Goal: Obtain resource: Download file/media

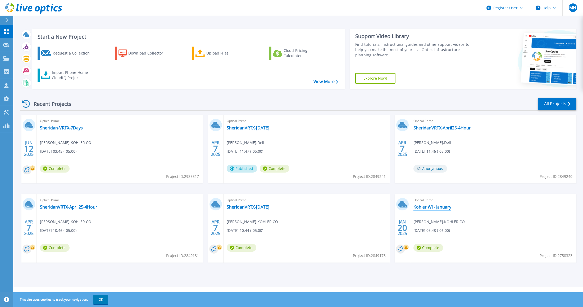
click at [445, 208] on link "Kohler WI - January" at bounding box center [433, 206] width 38 height 5
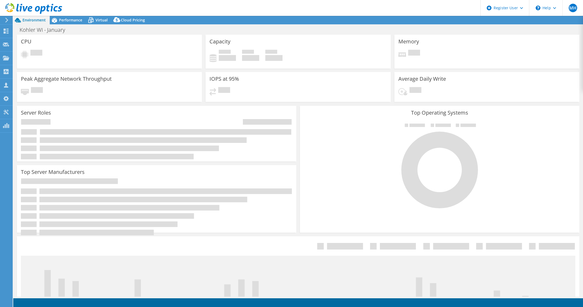
select select "USEast"
select select "USD"
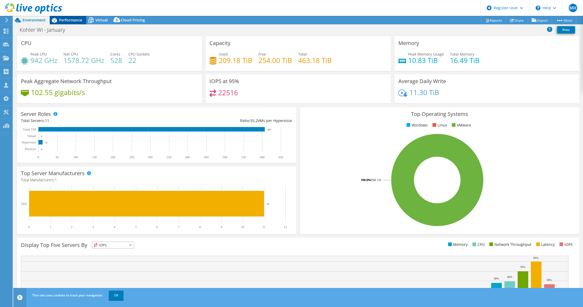
click at [66, 18] on span "Performance" at bounding box center [70, 19] width 23 height 5
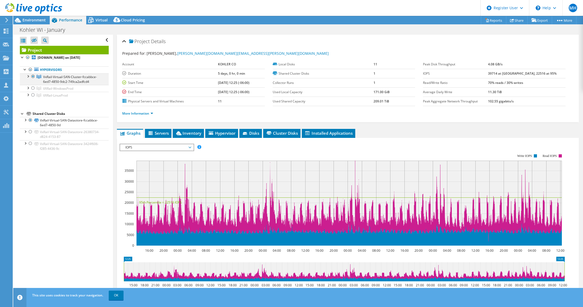
click at [28, 77] on div at bounding box center [27, 75] width 5 height 5
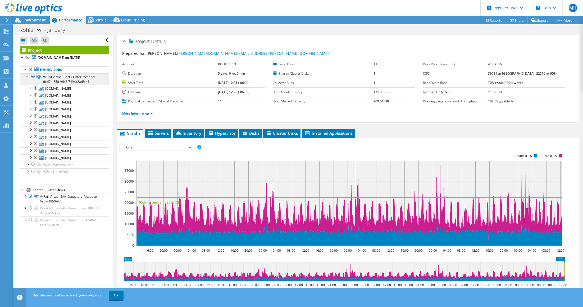
click at [68, 79] on span "VxRail-Virtual-SAN-Cluster-fccabbce-6ed7-4850-9dc2-749ca2adfcd4" at bounding box center [70, 79] width 54 height 9
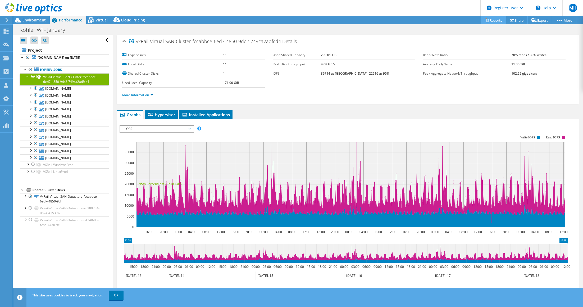
click at [492, 20] on link "Reports" at bounding box center [493, 20] width 25 height 8
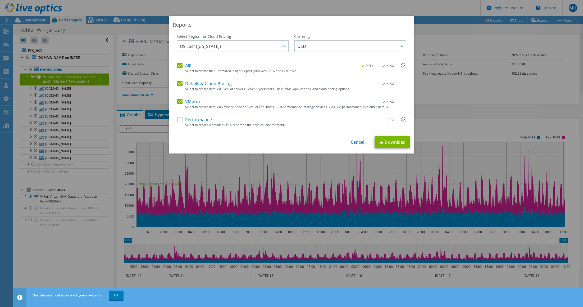
click at [198, 119] on label "Performance" at bounding box center [194, 119] width 35 height 5
click at [0, 0] on input "Performance" at bounding box center [0, 0] width 0 height 0
click at [402, 119] on img at bounding box center [403, 119] width 5 height 5
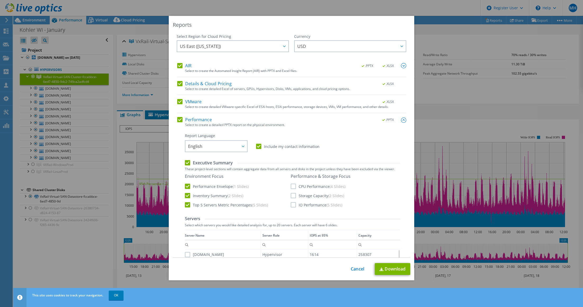
click at [291, 186] on label "CPU Performance (4 Slides)" at bounding box center [318, 186] width 55 height 5
click at [0, 0] on input "CPU Performance (4 Slides)" at bounding box center [0, 0] width 0 height 0
click at [291, 196] on label "Storage Capacity (2 Slides)" at bounding box center [317, 195] width 53 height 5
click at [0, 0] on input "Storage Capacity (2 Slides)" at bounding box center [0, 0] width 0 height 0
click at [291, 206] on label "IO Performance (5 Slides)" at bounding box center [317, 204] width 52 height 5
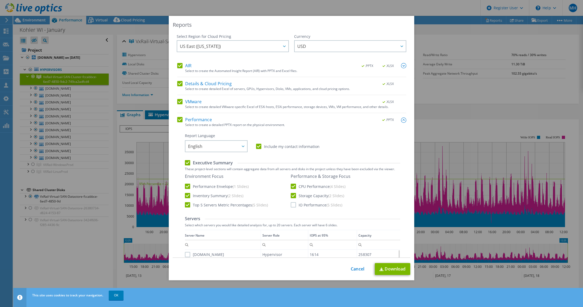
click at [0, 0] on input "IO Performance (5 Slides)" at bounding box center [0, 0] width 0 height 0
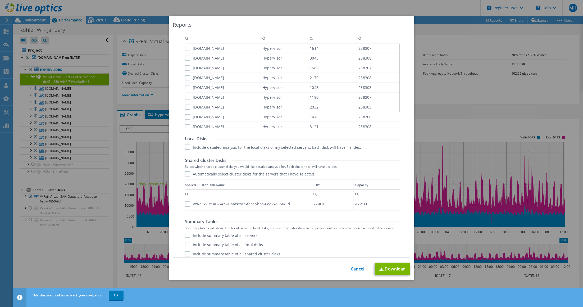
scroll to position [209, 0]
click at [186, 232] on label "Include summary table of all servers" at bounding box center [221, 232] width 73 height 5
click at [0, 0] on input "Include summary table of all servers" at bounding box center [0, 0] width 0 height 0
click at [188, 243] on label "Include summary table of all local disks" at bounding box center [224, 242] width 78 height 5
click at [0, 0] on input "Include summary table of all local disks" at bounding box center [0, 0] width 0 height 0
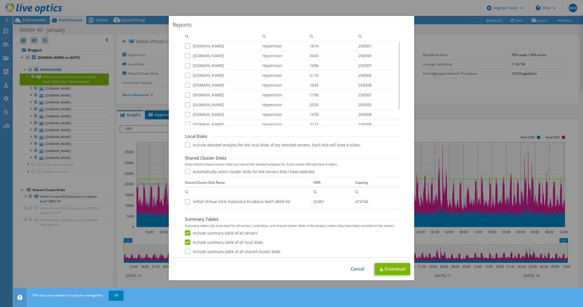
click at [186, 251] on label "Include summary table of all shared cluster disks" at bounding box center [233, 251] width 96 height 5
click at [0, 0] on input "Include summary table of all shared cluster disks" at bounding box center [0, 0] width 0 height 0
click at [185, 203] on label "VxRail-Virtual-SAN-Datastore-fccabbce-6ed7-4850-9d" at bounding box center [237, 201] width 105 height 5
click at [0, 0] on input "VxRail-Virtual-SAN-Datastore-fccabbce-6ed7-4850-9d" at bounding box center [0, 0] width 0 height 0
click at [186, 172] on label "Automatically select cluster disks for the servers that I have selected." at bounding box center [250, 171] width 130 height 5
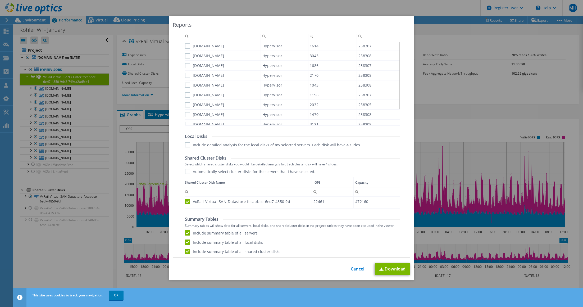
click at [0, 0] on input "Automatically select cluster disks for the servers that I have selected." at bounding box center [0, 0] width 0 height 0
click at [185, 144] on label "Include detailed analysis for the local disks of my selected servers. Each disk…" at bounding box center [273, 144] width 176 height 5
click at [0, 0] on input "Include detailed analysis for the local disks of my selected servers. Each disk…" at bounding box center [0, 0] width 0 height 0
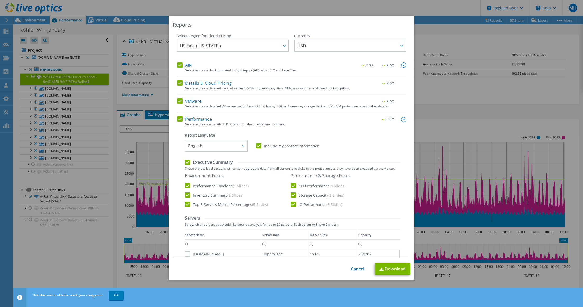
scroll to position [0, 0]
click at [401, 65] on img at bounding box center [403, 65] width 5 height 5
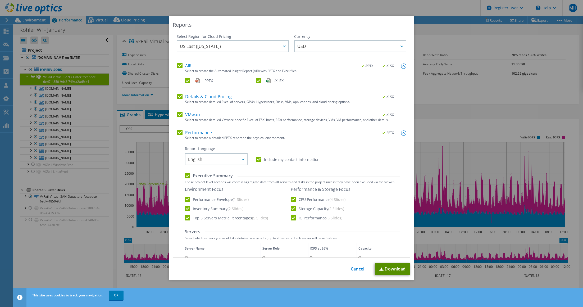
click at [385, 270] on link "Download" at bounding box center [392, 269] width 35 height 12
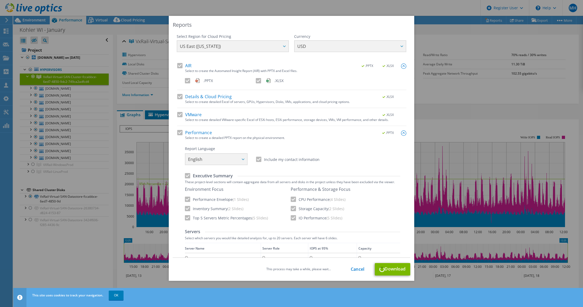
click at [114, 296] on div "Reports Select Region for Cloud Pricing Asia Pacific (Hong Kong) Asia Pacific (…" at bounding box center [291, 153] width 583 height 307
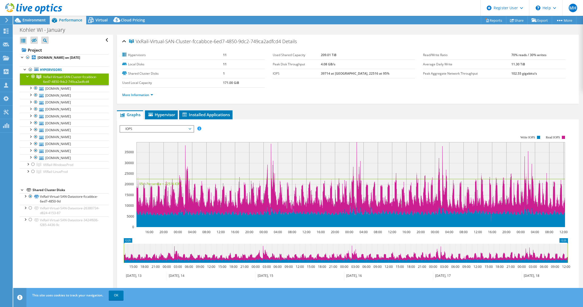
click at [114, 296] on link "OK" at bounding box center [116, 296] width 15 height 10
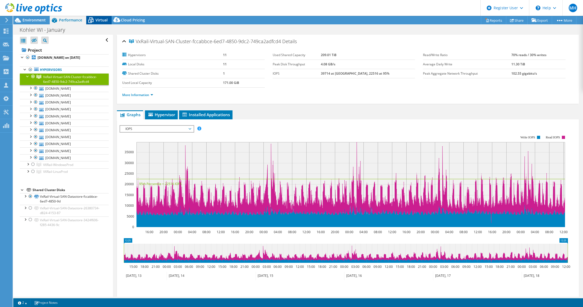
click at [98, 20] on span "Virtual" at bounding box center [102, 19] width 12 height 5
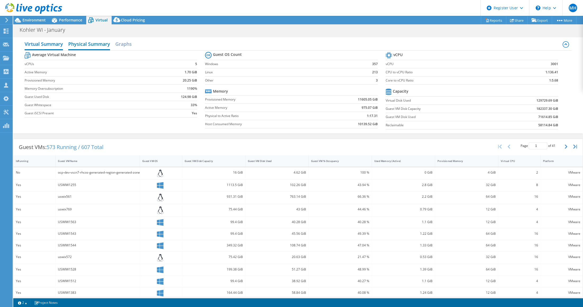
click at [85, 42] on h2 "Physical Summary" at bounding box center [89, 45] width 42 height 12
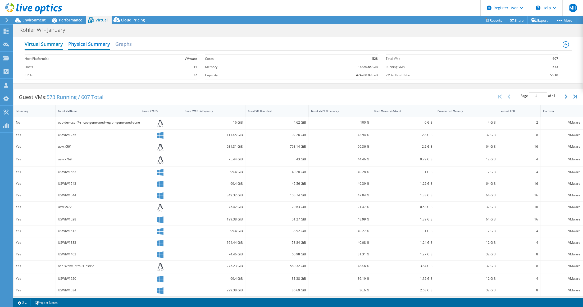
click at [47, 45] on h2 "Virtual Summary" at bounding box center [44, 45] width 38 height 12
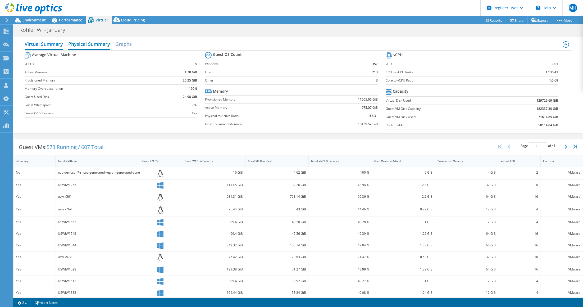
click at [91, 44] on h2 "Physical Summary" at bounding box center [89, 45] width 42 height 12
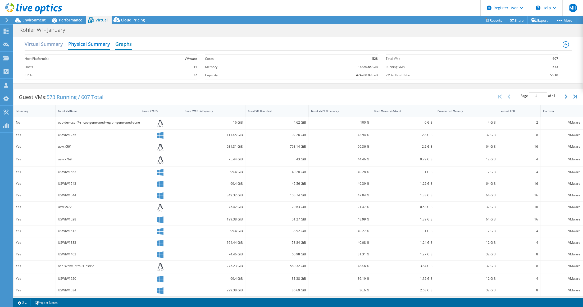
click at [117, 44] on h2 "Graphs" at bounding box center [123, 45] width 16 height 12
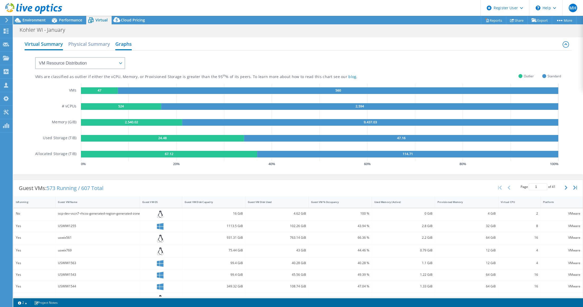
click at [46, 47] on h2 "Virtual Summary" at bounding box center [44, 45] width 38 height 12
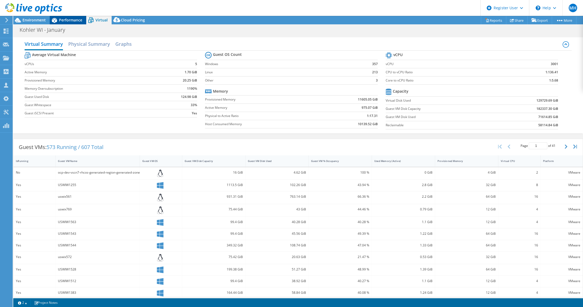
click at [75, 19] on span "Performance" at bounding box center [70, 19] width 23 height 5
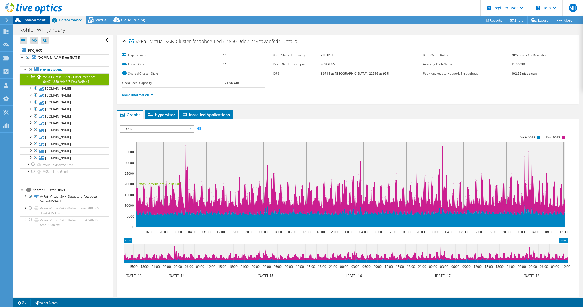
click at [22, 20] on icon at bounding box center [17, 20] width 9 height 9
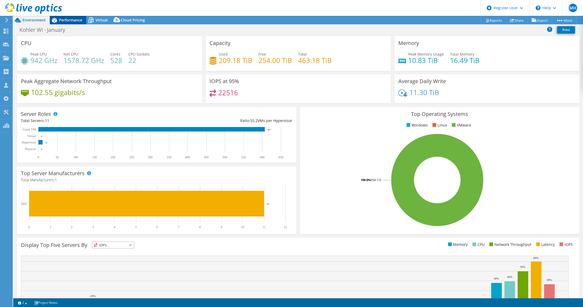
click at [74, 22] on span "Performance" at bounding box center [70, 19] width 23 height 5
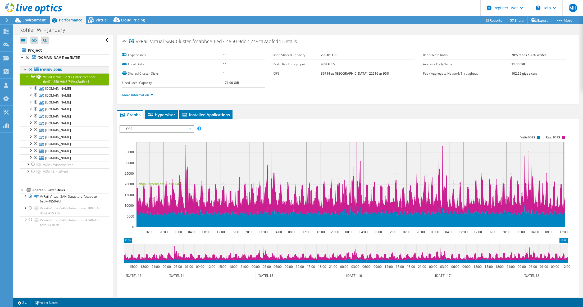
click at [25, 70] on div at bounding box center [24, 68] width 5 height 5
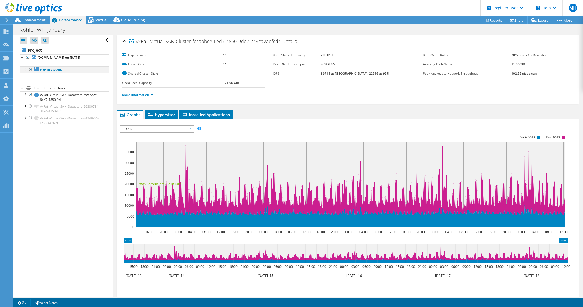
click at [26, 69] on div at bounding box center [24, 68] width 5 height 5
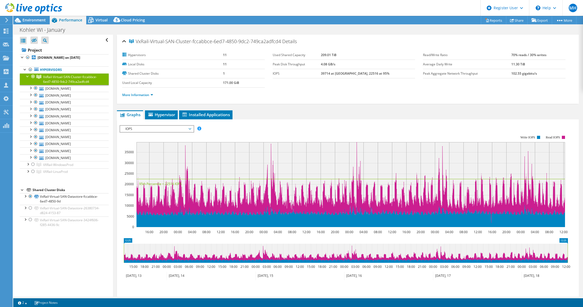
click at [548, 39] on div "VxRail-Virtual-SAN-Cluster-fccabbce-6ed7-4850-9dc2-749ca2adfcd4 Details" at bounding box center [348, 41] width 452 height 11
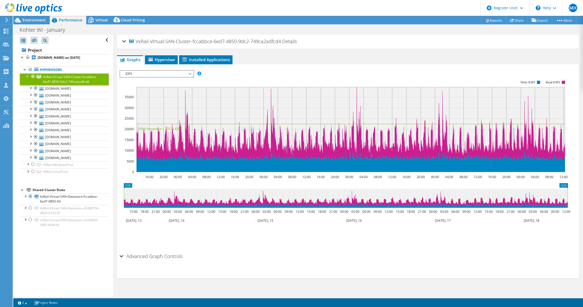
click at [431, 41] on div "VxRail-Virtual-SAN-Cluster-fccabbce-6ed7-4850-9dc2-749ca2adfcd4 Details" at bounding box center [348, 41] width 452 height 11
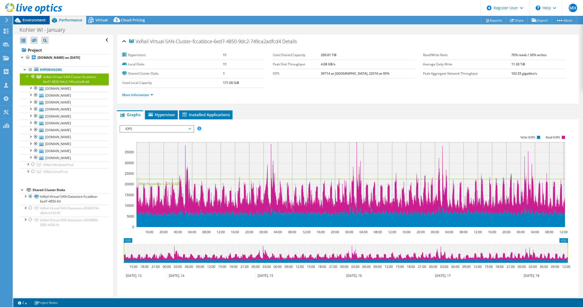
click at [38, 21] on span "Environment" at bounding box center [33, 19] width 23 height 5
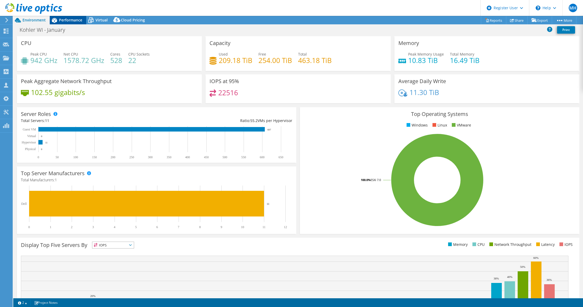
click at [69, 20] on span "Performance" at bounding box center [70, 19] width 23 height 5
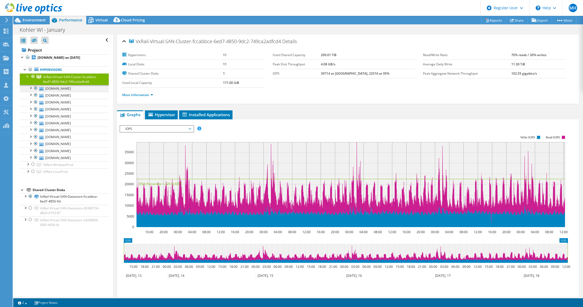
click at [30, 87] on div at bounding box center [30, 87] width 5 height 5
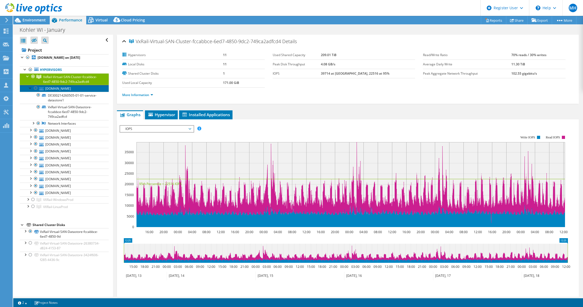
click at [55, 87] on link "uswivm112.kohlerco.com" at bounding box center [64, 88] width 89 height 7
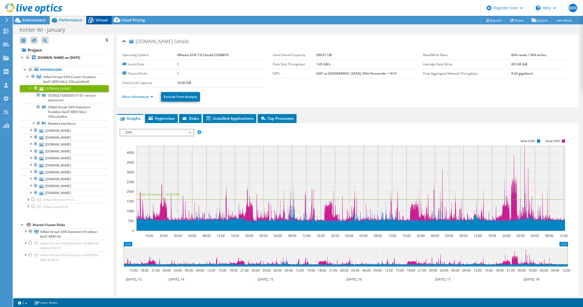
click at [100, 19] on span "Virtual" at bounding box center [102, 19] width 12 height 5
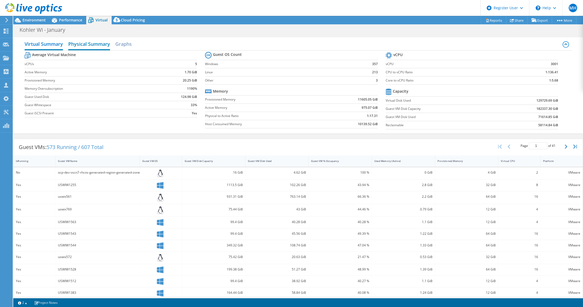
click at [88, 44] on h2 "Physical Summary" at bounding box center [89, 45] width 42 height 12
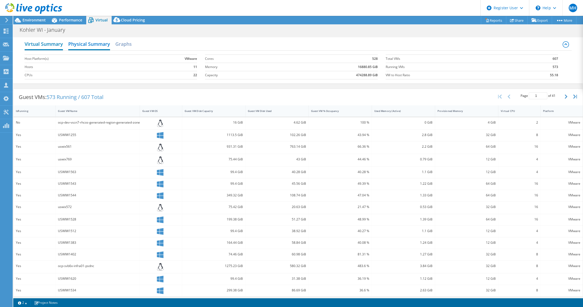
click at [56, 43] on h2 "Virtual Summary" at bounding box center [44, 45] width 38 height 12
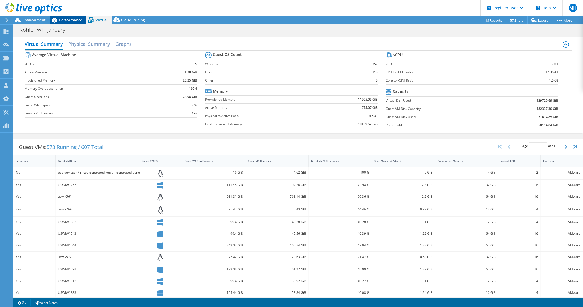
click at [68, 19] on span "Performance" at bounding box center [70, 19] width 23 height 5
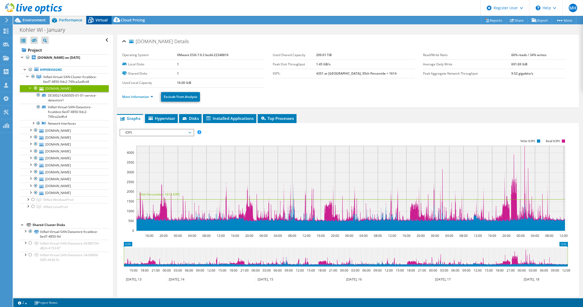
click at [97, 20] on span "Virtual" at bounding box center [102, 19] width 12 height 5
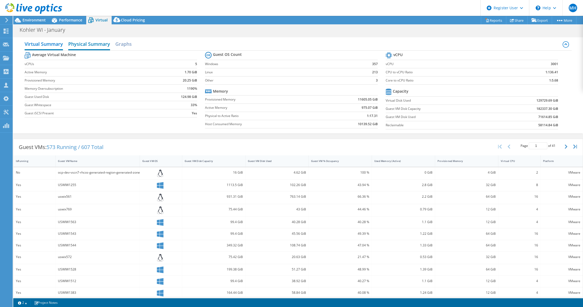
click at [83, 43] on h2 "Physical Summary" at bounding box center [89, 45] width 42 height 12
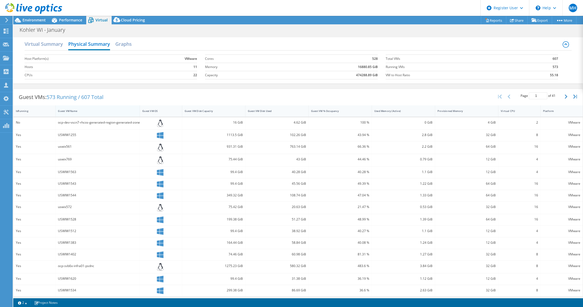
scroll to position [1, 0]
click at [56, 20] on icon at bounding box center [54, 20] width 9 height 9
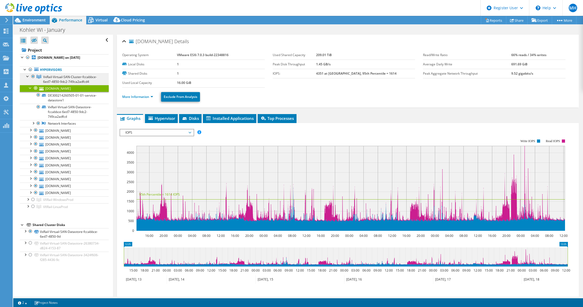
click at [52, 77] on span "VxRail-Virtual-SAN-Cluster-fccabbce-6ed7-4850-9dc2-749ca2adfcd4" at bounding box center [70, 79] width 54 height 9
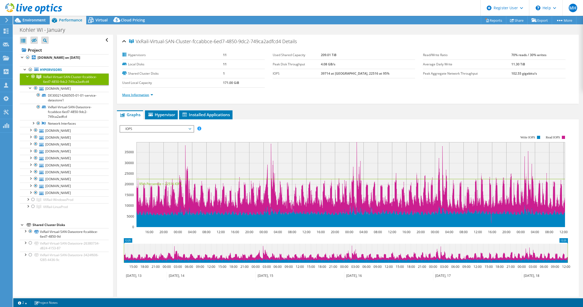
click at [143, 94] on link "More Information" at bounding box center [137, 95] width 31 height 4
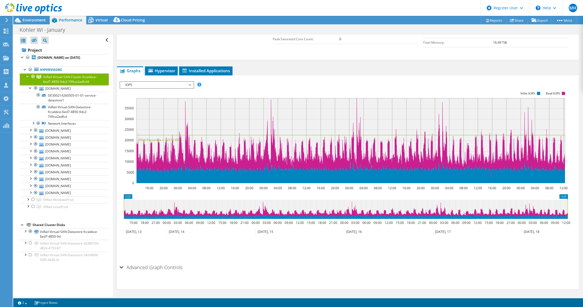
scroll to position [164, 0]
click at [56, 70] on link "Hypervisors" at bounding box center [64, 69] width 89 height 7
click at [58, 57] on b "USWIVC02.kohlerco.com on 1/20/2025" at bounding box center [59, 57] width 43 height 4
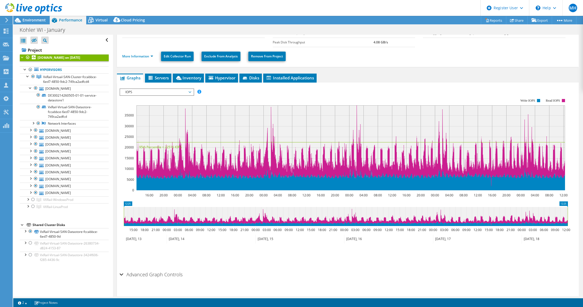
scroll to position [58, 0]
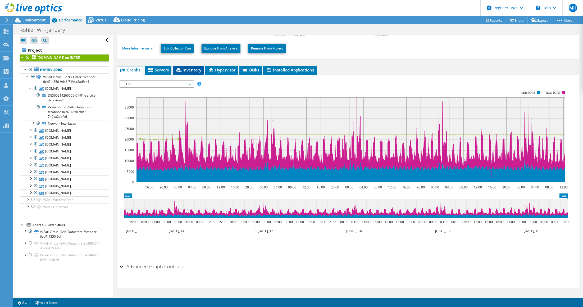
click at [195, 70] on span "Inventory" at bounding box center [188, 69] width 26 height 5
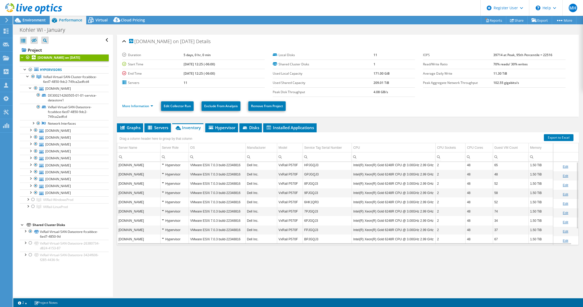
scroll to position [0, 0]
click at [228, 128] on span "Hypervisor" at bounding box center [222, 127] width 28 height 5
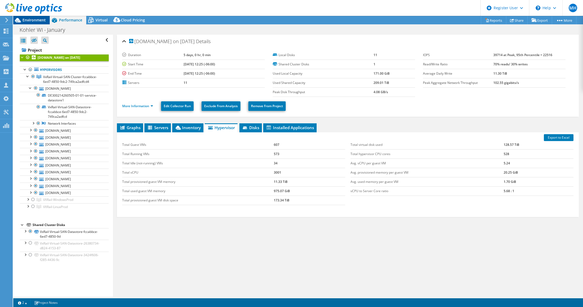
click at [33, 22] on span "Environment" at bounding box center [33, 19] width 23 height 5
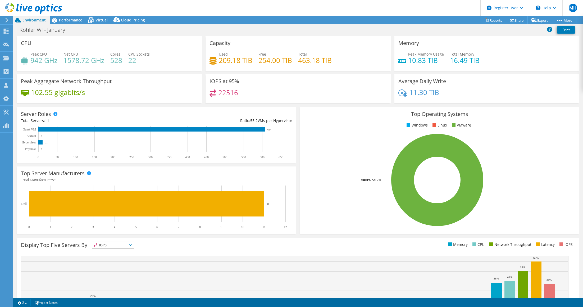
click at [400, 62] on icon at bounding box center [403, 61] width 8 height 4
click at [60, 23] on div "Performance" at bounding box center [68, 20] width 37 height 8
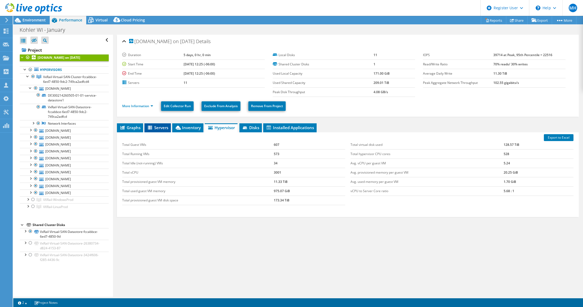
click at [155, 128] on span "Servers" at bounding box center [157, 127] width 21 height 5
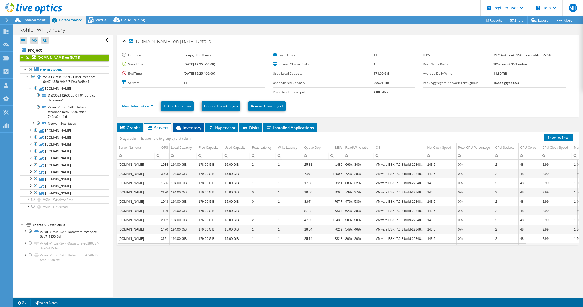
click at [190, 129] on li "Inventory" at bounding box center [188, 127] width 31 height 9
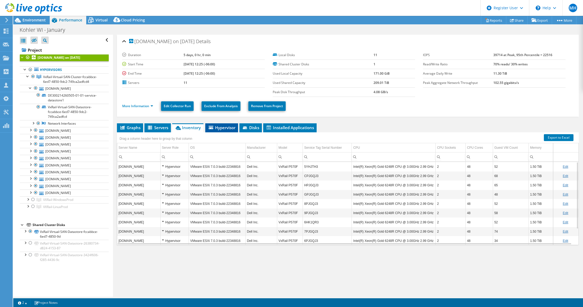
click at [218, 126] on span "Hypervisor" at bounding box center [222, 127] width 28 height 5
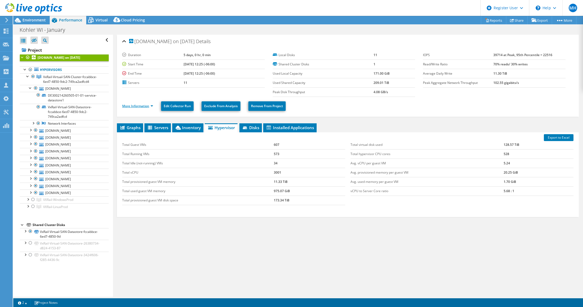
click at [147, 105] on link "More Information" at bounding box center [137, 106] width 31 height 4
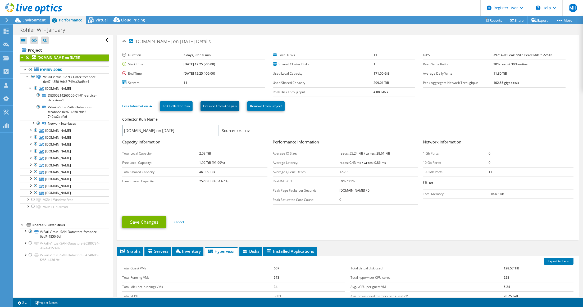
click at [226, 105] on link "Exclude From Analysis" at bounding box center [220, 106] width 39 height 10
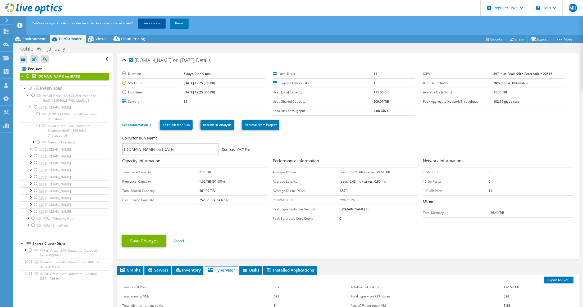
click at [149, 24] on link "Recalculate" at bounding box center [152, 24] width 28 height 10
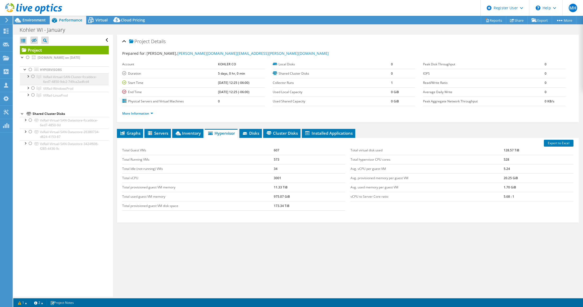
click at [33, 76] on div at bounding box center [32, 76] width 5 height 6
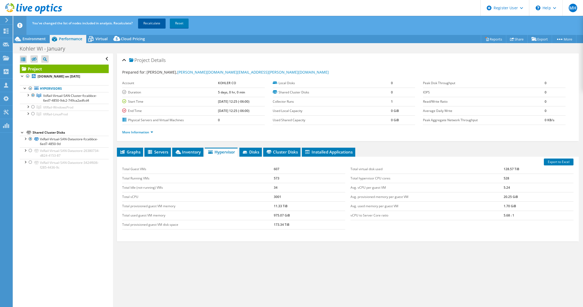
click at [156, 24] on link "Recalculate" at bounding box center [152, 24] width 28 height 10
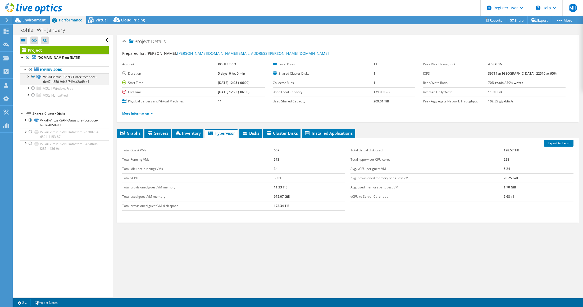
click at [28, 76] on div at bounding box center [27, 75] width 5 height 5
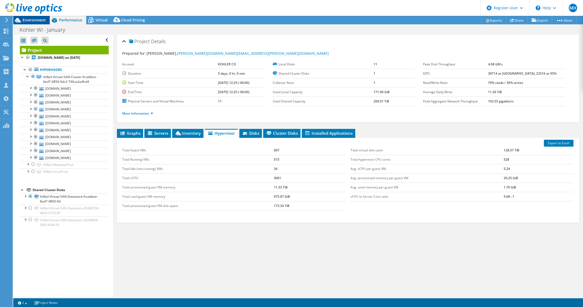
click at [39, 20] on span "Environment" at bounding box center [33, 19] width 23 height 5
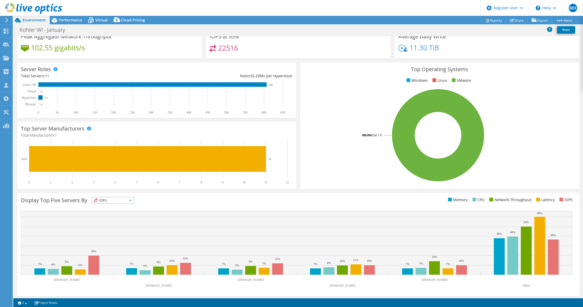
scroll to position [46, 0]
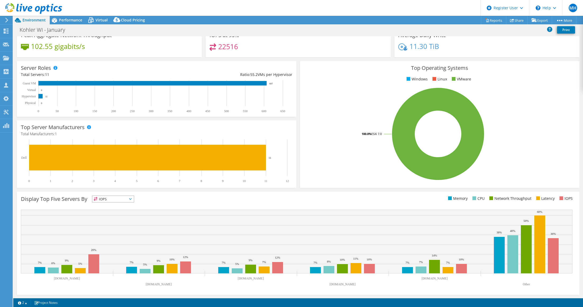
click at [128, 200] on span "IOPS" at bounding box center [113, 199] width 42 height 6
click at [122, 216] on li "Memory" at bounding box center [113, 213] width 42 height 7
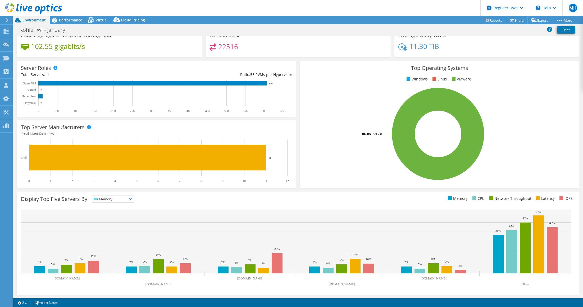
click at [127, 201] on span "Memory" at bounding box center [109, 199] width 35 height 6
click at [129, 218] on li "CPU" at bounding box center [113, 220] width 42 height 7
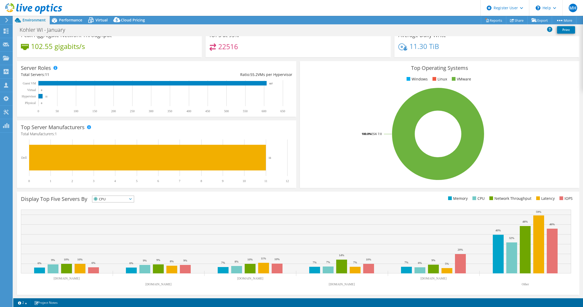
click at [127, 200] on span "CPU" at bounding box center [109, 199] width 35 height 6
click at [109, 234] on li "Latency" at bounding box center [113, 235] width 42 height 7
